Goal: Task Accomplishment & Management: Complete application form

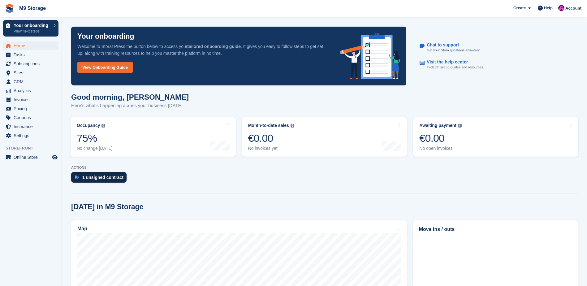
click at [112, 175] on div "1 unsigned contract" at bounding box center [102, 177] width 41 height 5
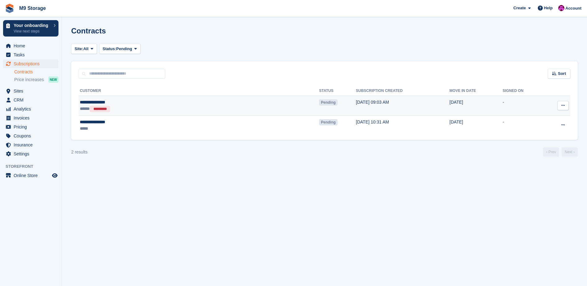
click at [319, 103] on span "Pending" at bounding box center [328, 102] width 18 height 6
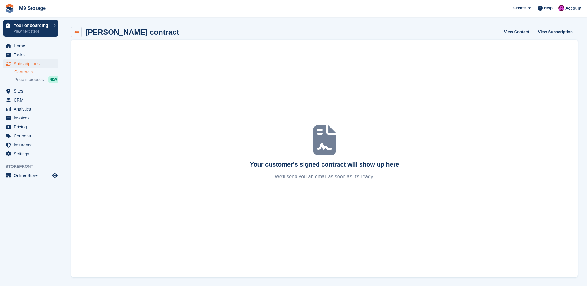
click at [77, 32] on icon at bounding box center [76, 32] width 5 height 5
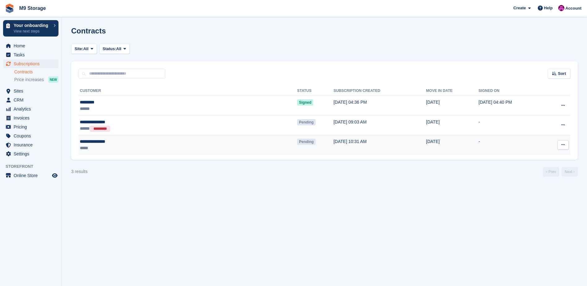
click at [297, 141] on span "Pending" at bounding box center [306, 142] width 18 height 6
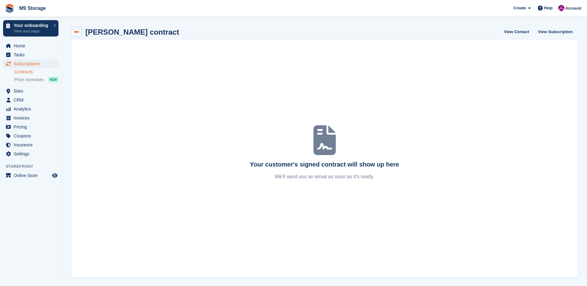
click at [74, 31] on icon at bounding box center [76, 32] width 5 height 5
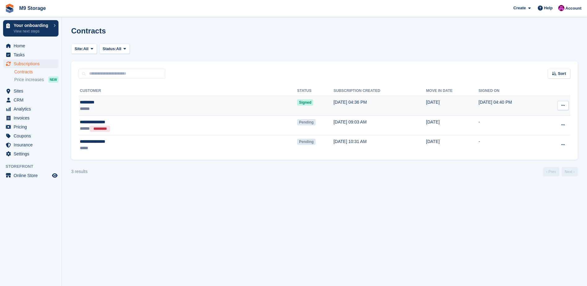
click at [297, 104] on span "Signed" at bounding box center [305, 102] width 16 height 6
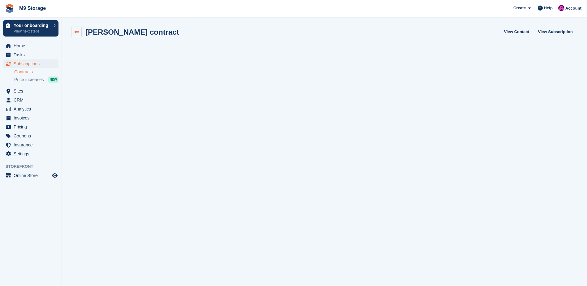
click at [76, 35] on link at bounding box center [76, 32] width 11 height 11
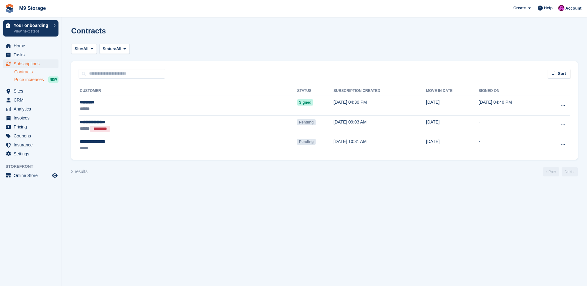
click at [26, 78] on span "Price increases" at bounding box center [29, 80] width 30 height 6
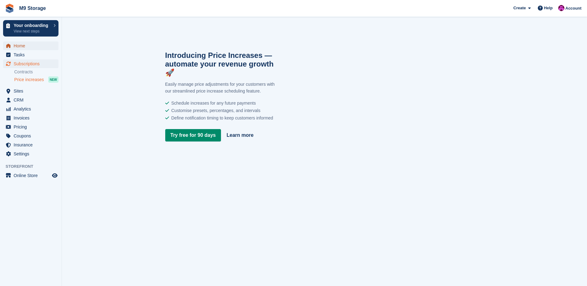
click at [28, 45] on span "Home" at bounding box center [32, 45] width 37 height 9
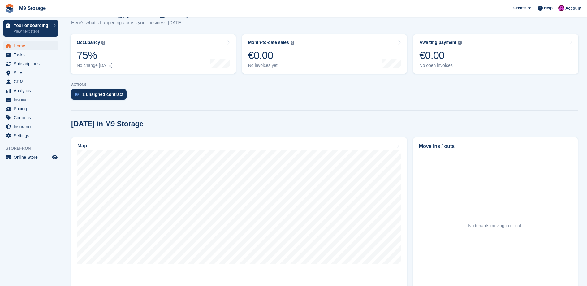
scroll to position [124, 0]
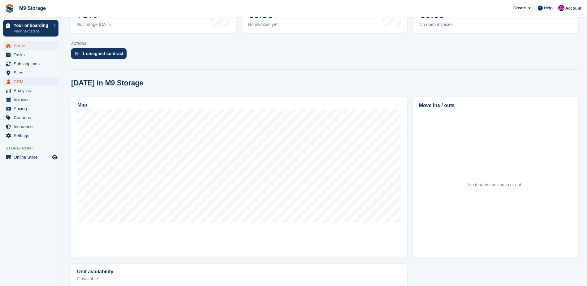
click at [33, 80] on span "CRM" at bounding box center [32, 81] width 37 height 9
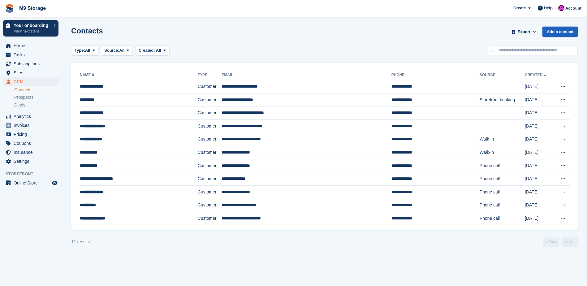
click at [558, 30] on link "Add a contact" at bounding box center [560, 32] width 35 height 10
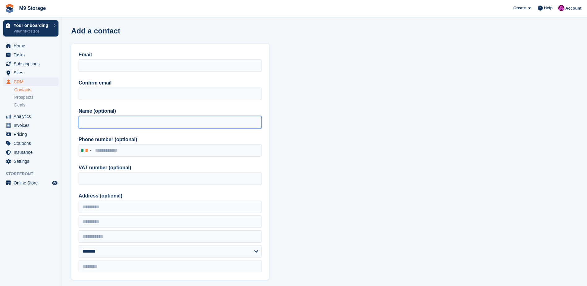
click at [120, 128] on input "Name (optional)" at bounding box center [170, 122] width 183 height 12
type input "*****"
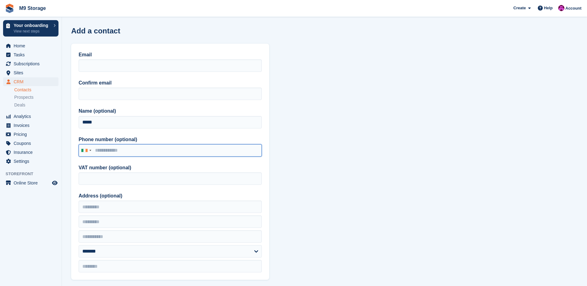
click at [149, 149] on input "Phone number (optional)" at bounding box center [170, 150] width 183 height 12
paste input "****"
type input "*"
type input "**********"
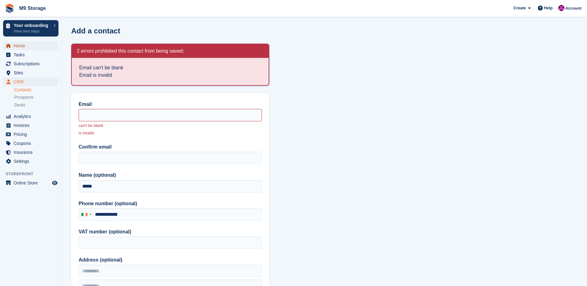
click at [26, 49] on span "Home" at bounding box center [32, 45] width 37 height 9
